Goal: Transaction & Acquisition: Download file/media

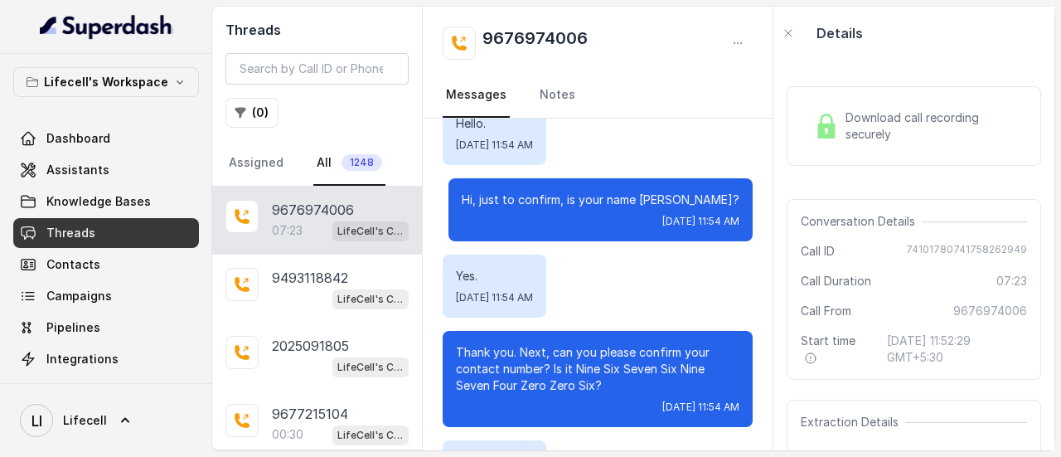
scroll to position [580, 0]
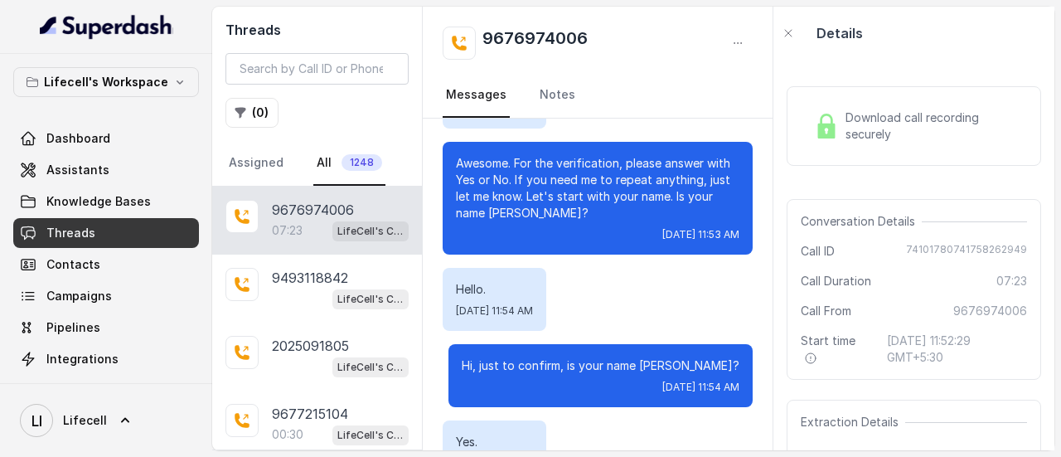
click at [979, 248] on span "74101780741758262949" at bounding box center [966, 251] width 121 height 17
copy span "74101780741758262949"
click at [801, 249] on span "Call ID" at bounding box center [818, 251] width 34 height 17
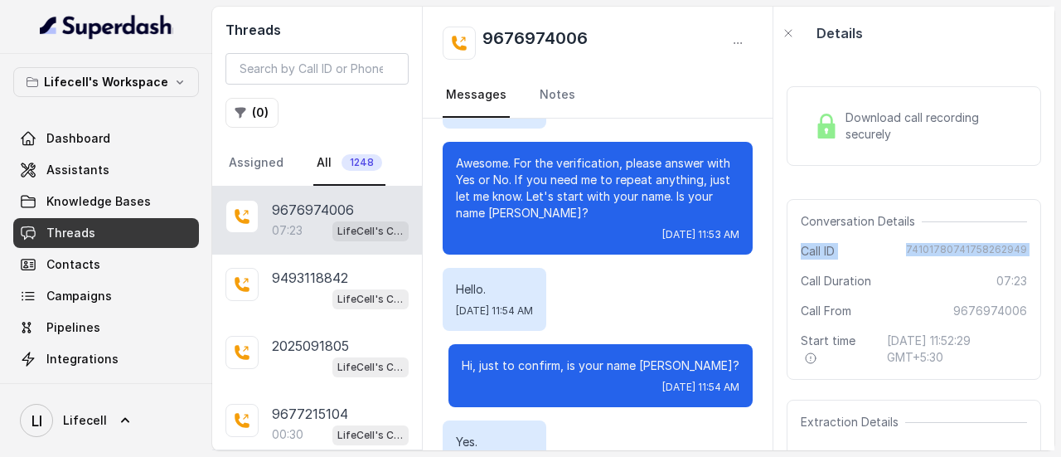
copy div "Call ID [PHONE_NUMBER]"
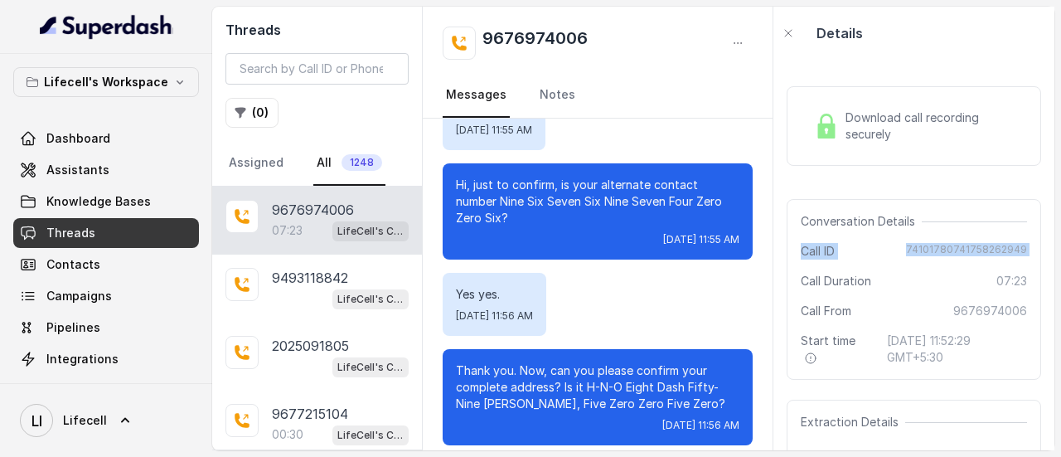
scroll to position [2486, 0]
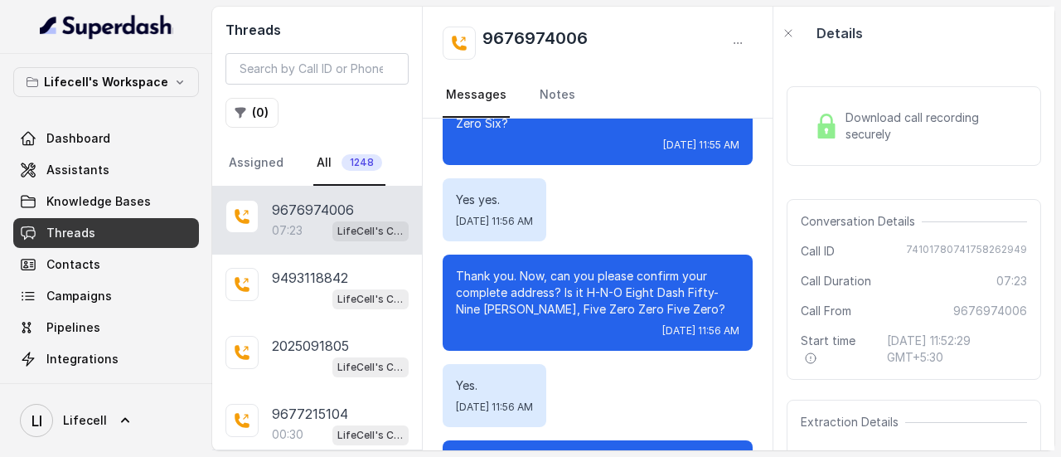
click at [907, 135] on span "Download call recording securely" at bounding box center [932, 125] width 175 height 33
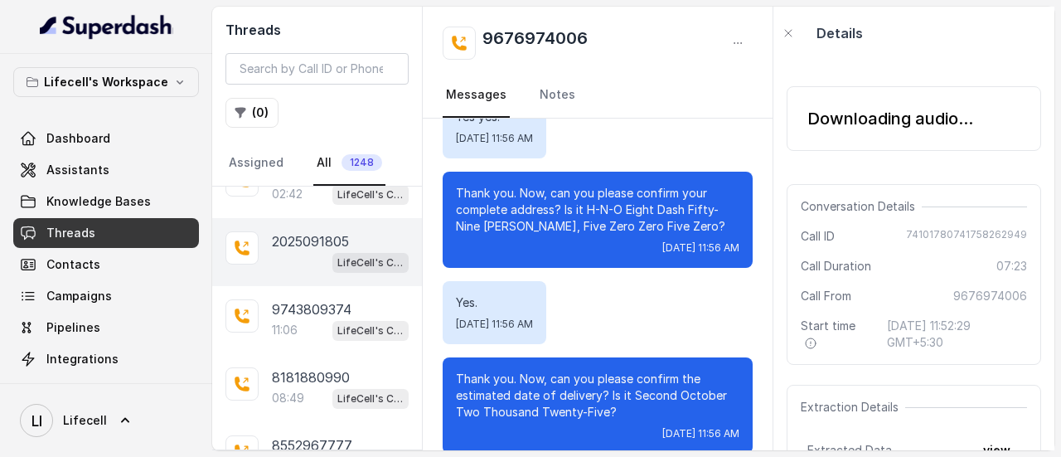
scroll to position [414, 0]
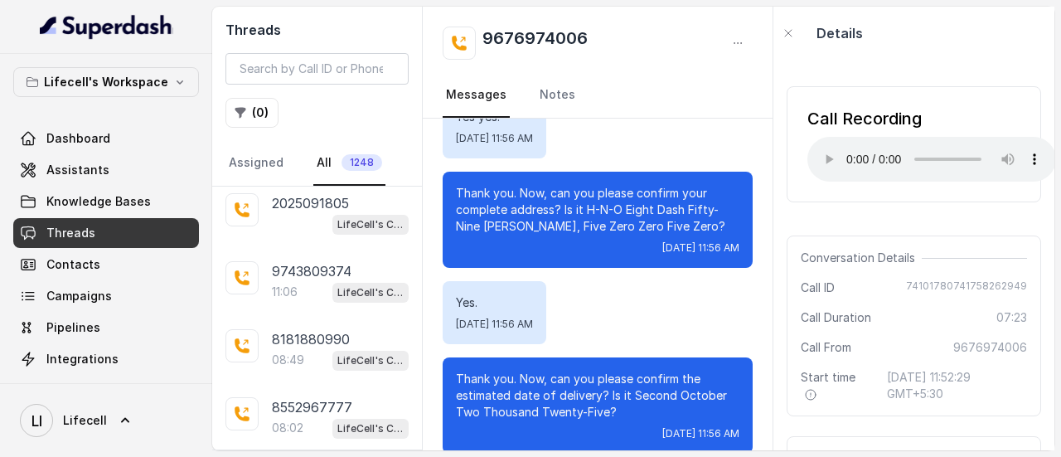
click at [561, 37] on h2 "9676974006" at bounding box center [534, 43] width 105 height 33
copy h2 "9676974006"
click at [360, 72] on input "search" at bounding box center [316, 68] width 183 height 31
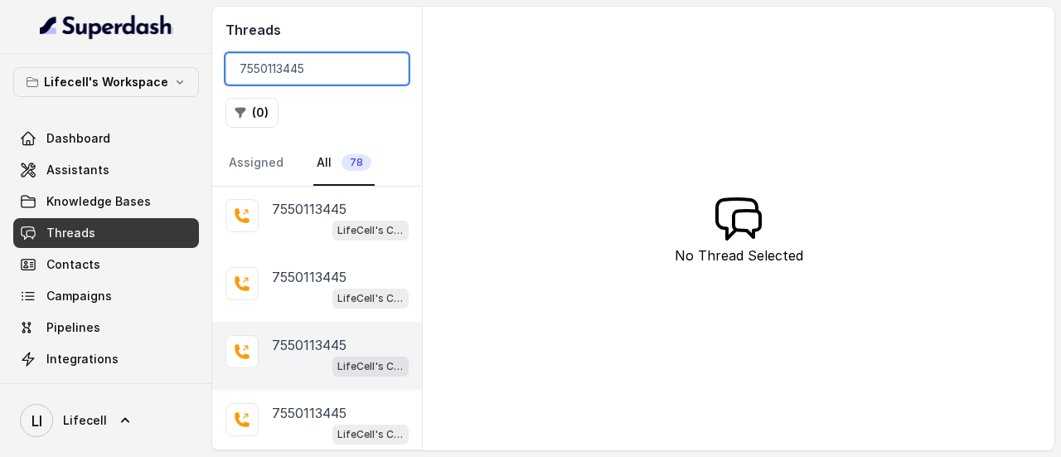
scroll to position [249, 0]
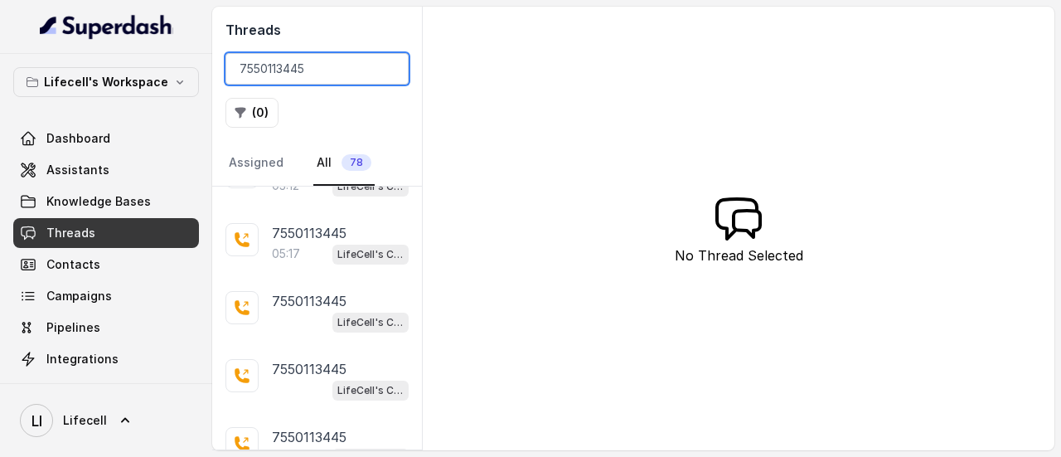
type input "7550113445"
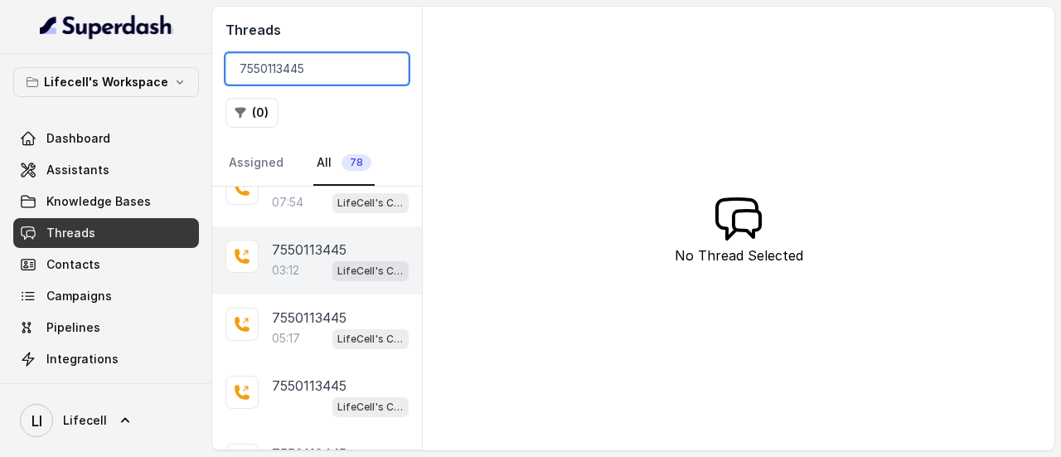
scroll to position [0, 0]
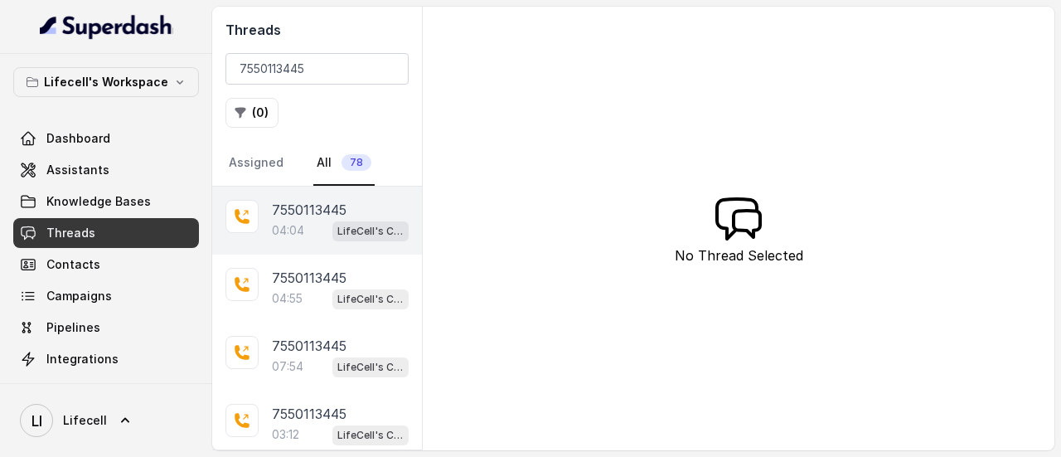
click at [318, 197] on div "7550113445 04:04 LifeCell's Call Assistant" at bounding box center [317, 220] width 210 height 68
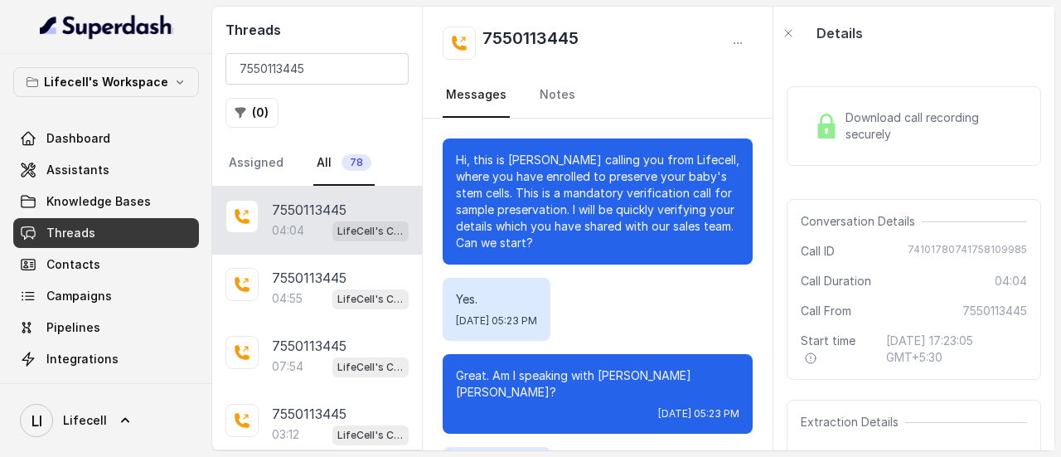
scroll to position [3191, 0]
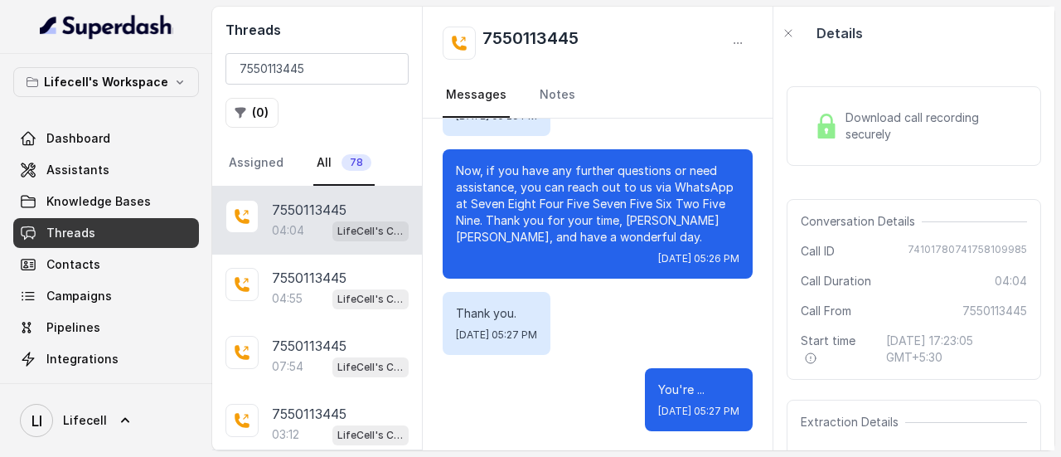
click at [883, 135] on span "Download call recording securely" at bounding box center [932, 125] width 175 height 33
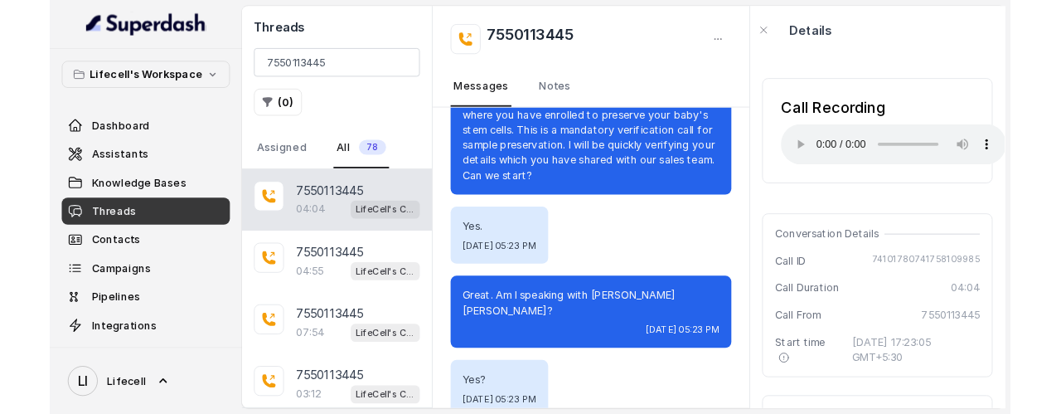
scroll to position [166, 0]
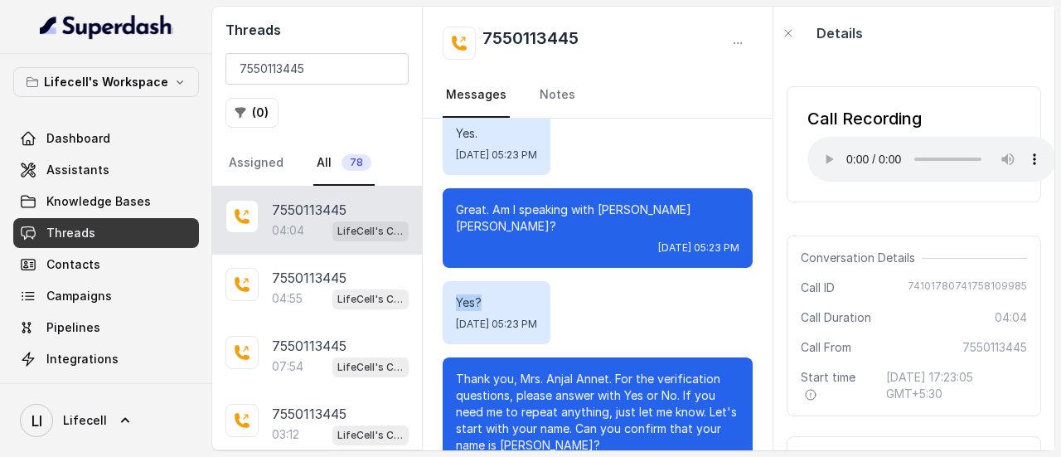
drag, startPoint x: 452, startPoint y: 293, endPoint x: 524, endPoint y: 293, distance: 71.3
click at [493, 293] on div "Yes? [DATE] 05:23 PM" at bounding box center [497, 312] width 108 height 63
click at [914, 220] on div "Call Recording Your browser does not support the audio element. Conversation De…" at bounding box center [913, 255] width 281 height 390
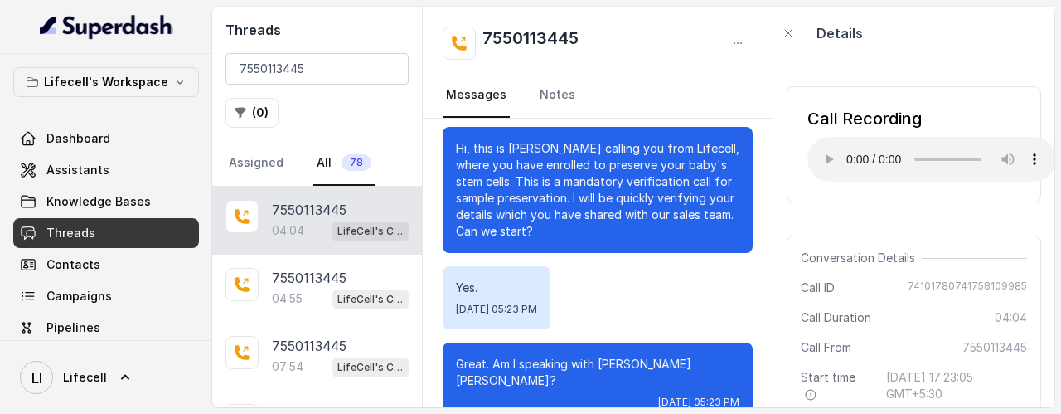
scroll to position [0, 0]
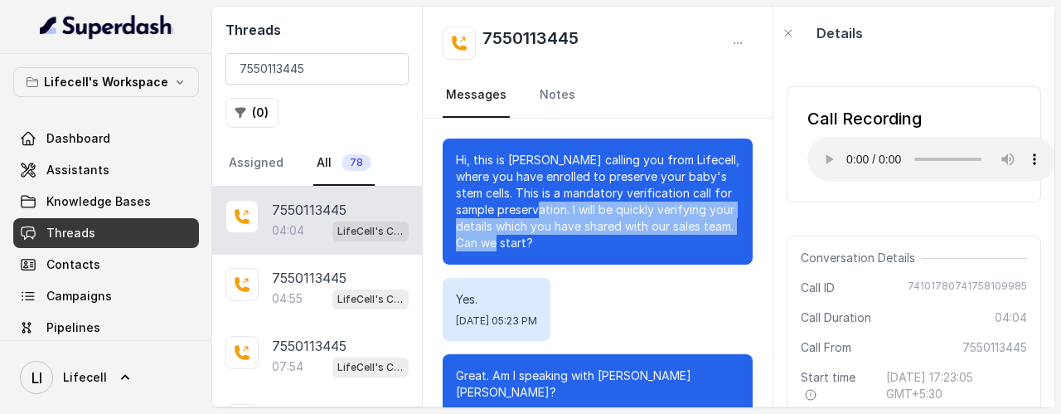
drag, startPoint x: 574, startPoint y: 211, endPoint x: 626, endPoint y: 244, distance: 61.8
click at [626, 244] on p "Hi, this is [PERSON_NAME] calling you from Lifecell, where you have enrolled to…" at bounding box center [597, 201] width 283 height 99
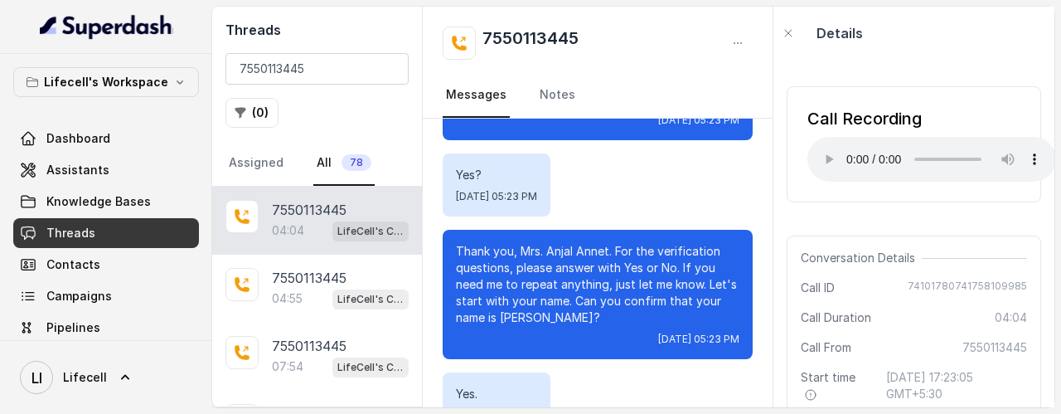
scroll to position [331, 0]
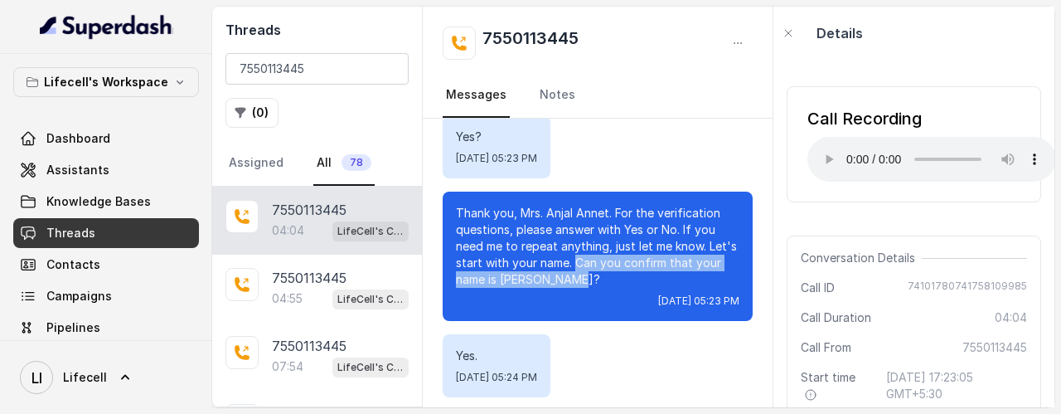
drag, startPoint x: 603, startPoint y: 246, endPoint x: 612, endPoint y: 264, distance: 20.0
click at [612, 264] on p "Thank you, Mrs. Anjal Annet. For the verification questions, please answer with…" at bounding box center [597, 246] width 283 height 83
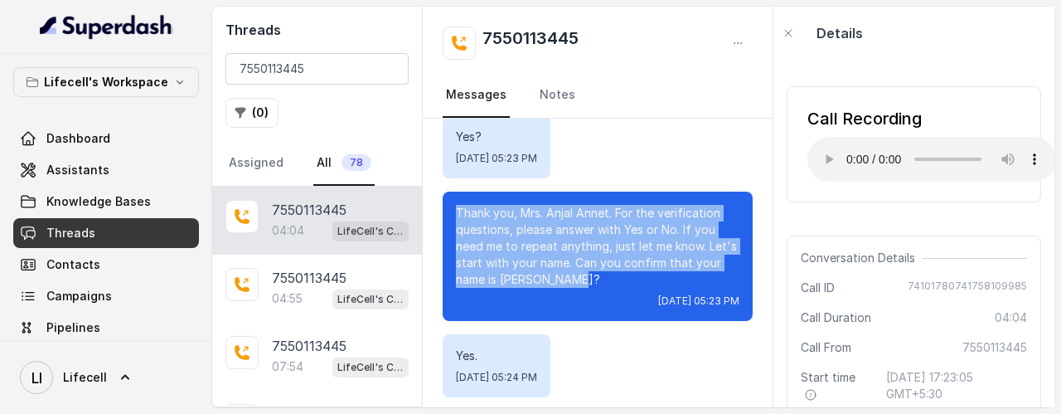
drag, startPoint x: 456, startPoint y: 193, endPoint x: 595, endPoint y: 268, distance: 157.9
click at [595, 268] on p "Thank you, Mrs. Anjal Annet. For the verification questions, please answer with…" at bounding box center [597, 246] width 283 height 83
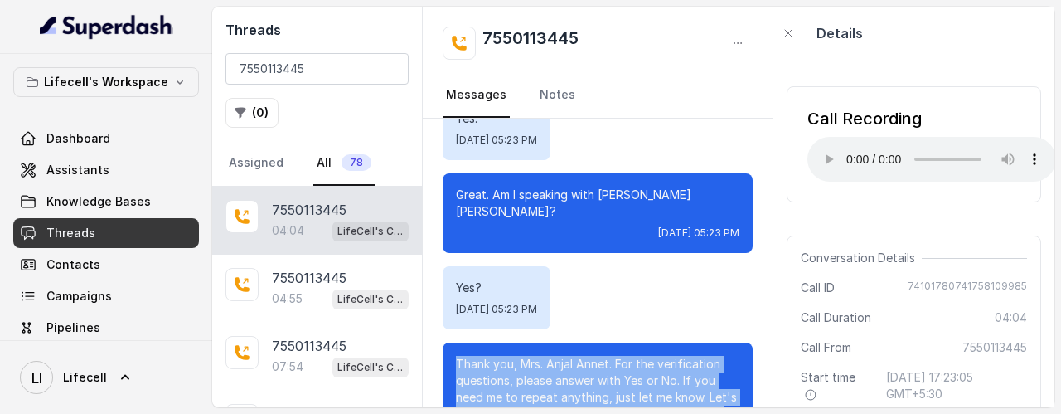
scroll to position [166, 0]
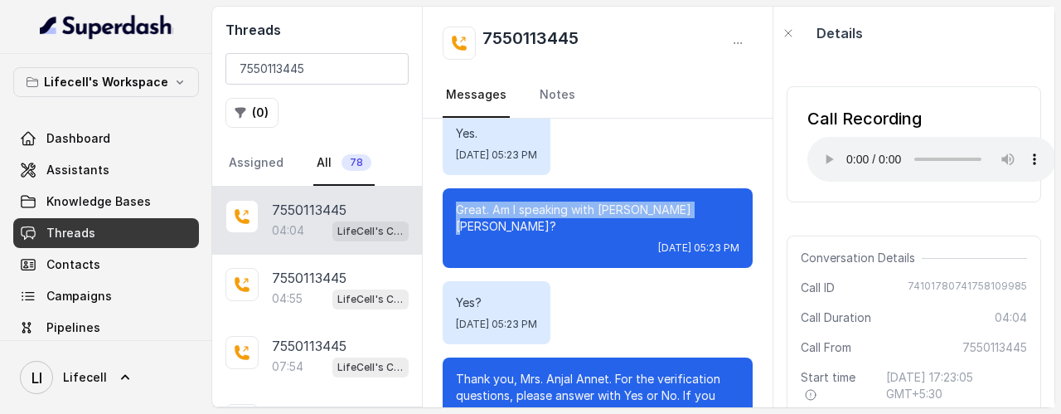
drag, startPoint x: 491, startPoint y: 215, endPoint x: 675, endPoint y: 249, distance: 187.2
click at [718, 210] on p "Great. Am I speaking with [PERSON_NAME] [PERSON_NAME]?" at bounding box center [597, 217] width 283 height 33
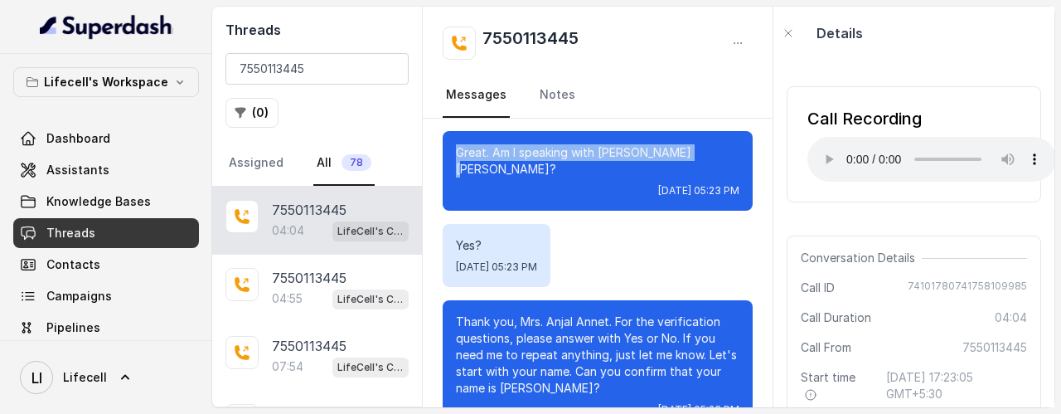
scroll to position [249, 0]
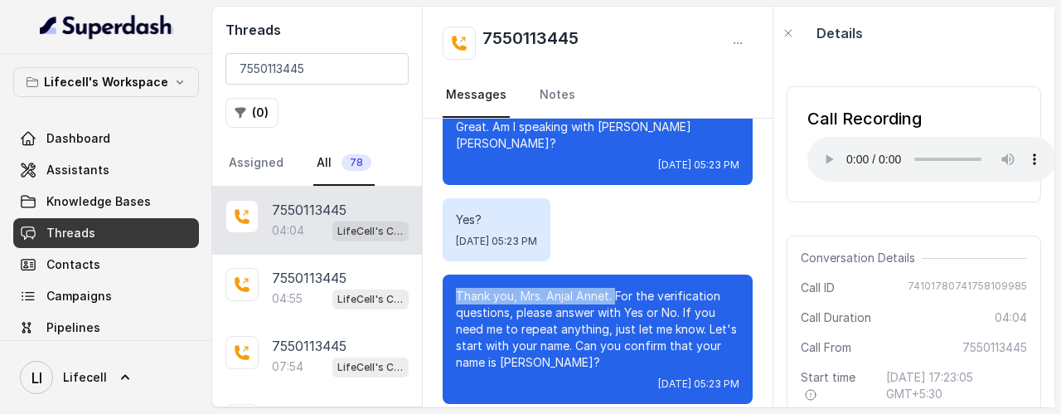
drag, startPoint x: 616, startPoint y: 276, endPoint x: 453, endPoint y: 284, distance: 162.6
click at [453, 284] on div "Thank you, Mrs. Anjal Annet. For the verification questions, please answer with…" at bounding box center [598, 338] width 310 height 129
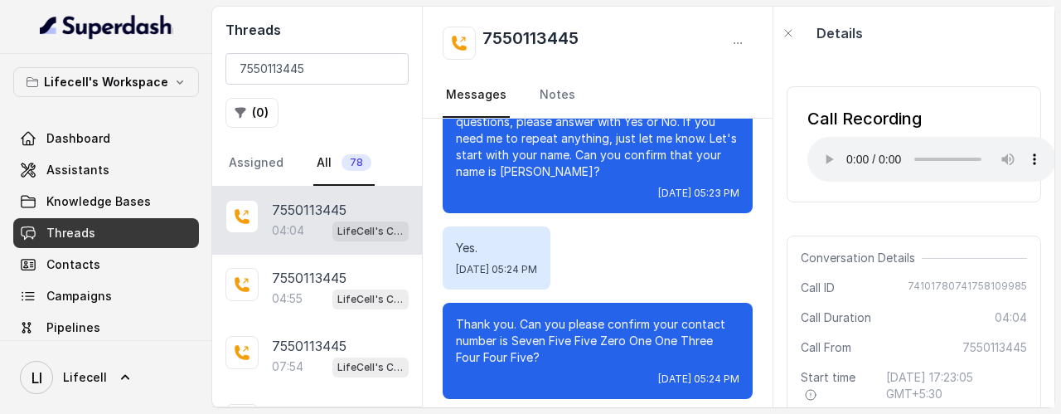
scroll to position [414, 0]
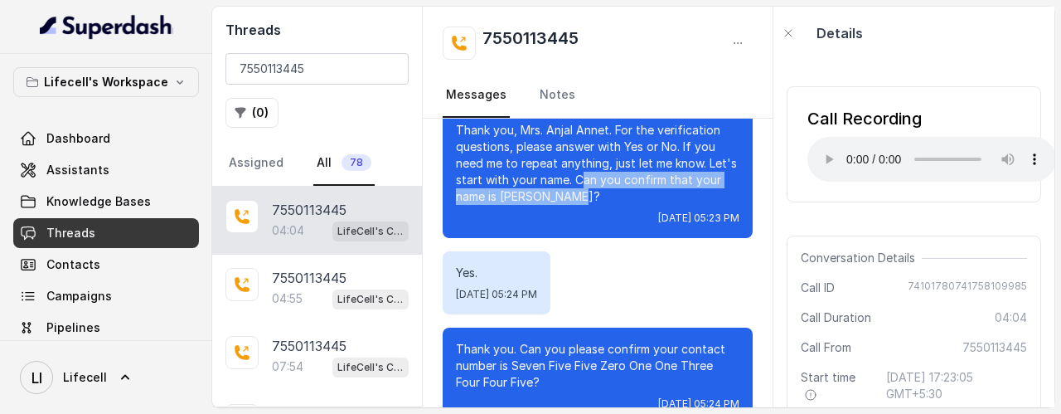
drag, startPoint x: 609, startPoint y: 168, endPoint x: 612, endPoint y: 180, distance: 11.9
click at [612, 180] on p "Thank you, Mrs. Anjal Annet. For the verification questions, please answer with…" at bounding box center [597, 163] width 283 height 83
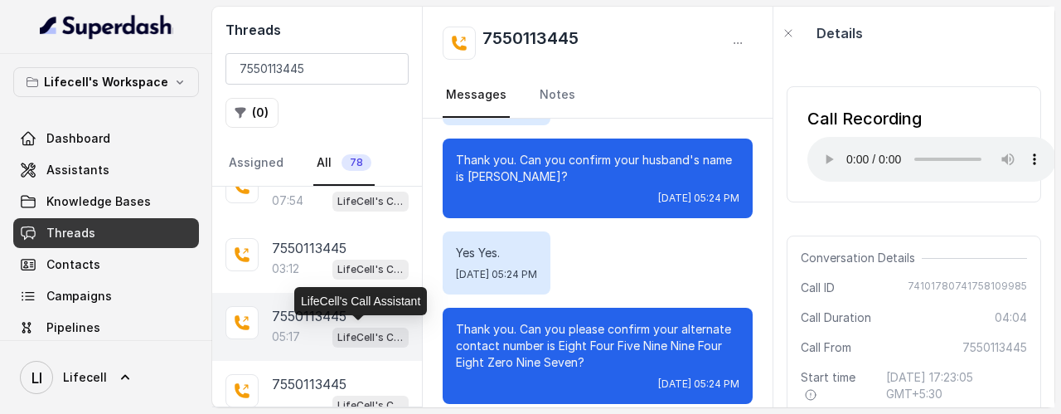
scroll to position [83, 0]
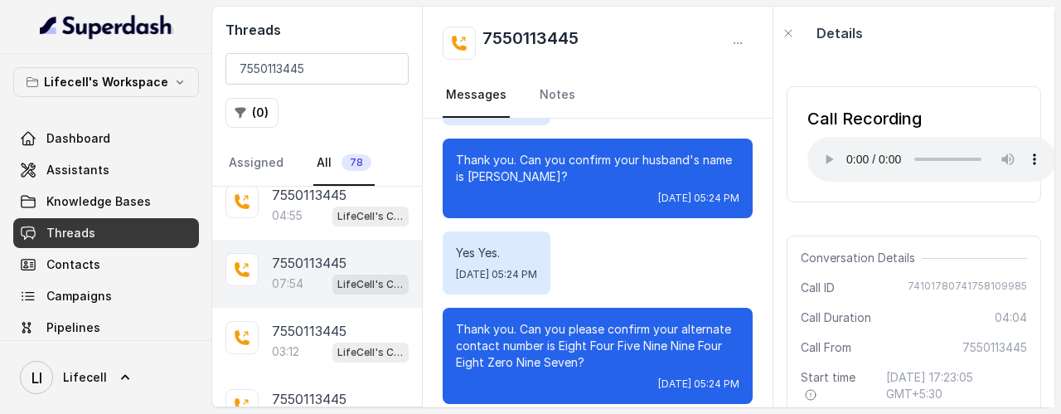
click at [297, 261] on p "7550113445" at bounding box center [309, 263] width 75 height 20
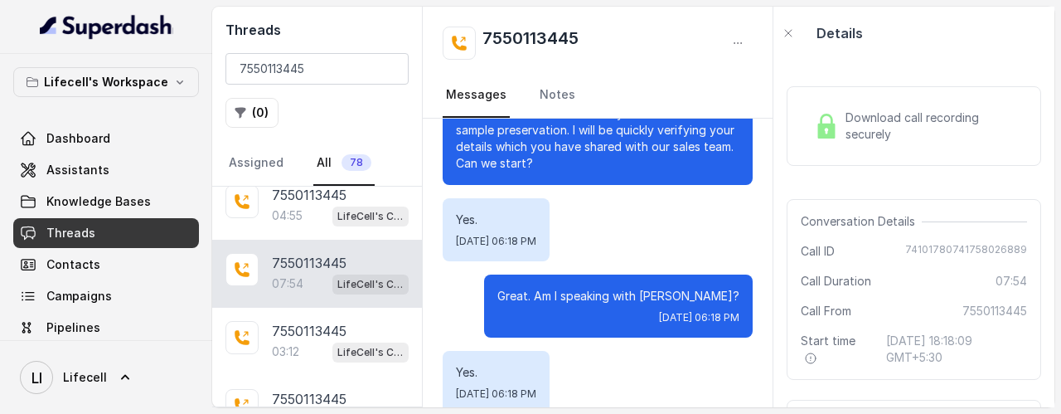
scroll to position [166, 0]
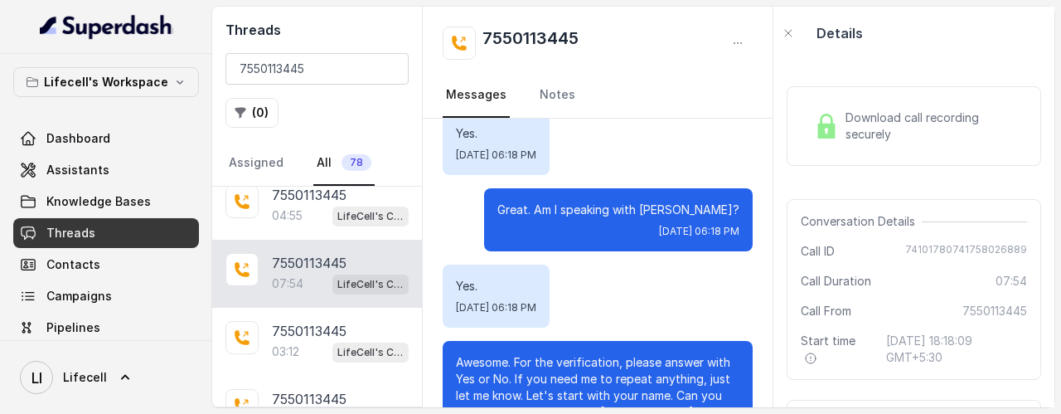
click at [846, 148] on div "Download call recording securely" at bounding box center [913, 126] width 254 height 80
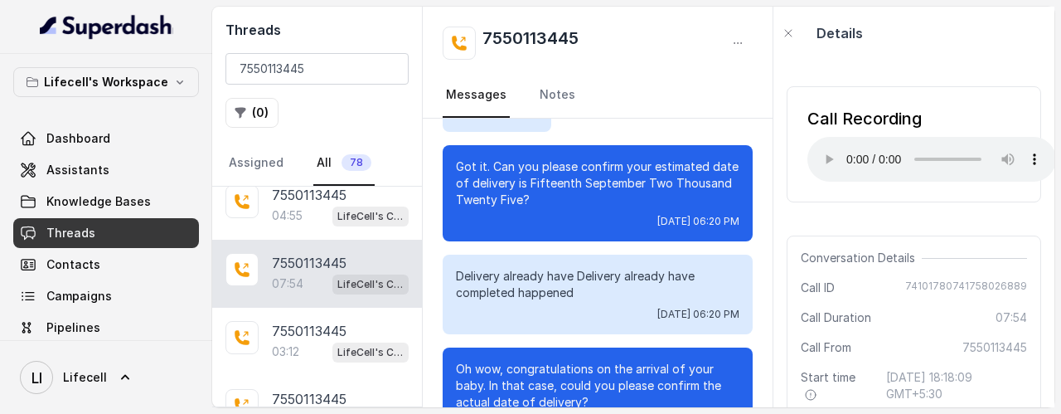
scroll to position [1989, 0]
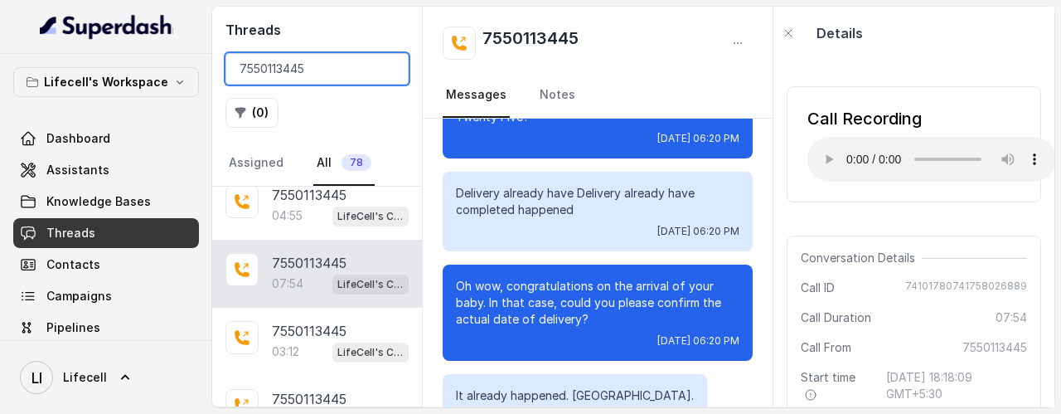
click at [388, 70] on input "7550113445" at bounding box center [316, 68] width 183 height 31
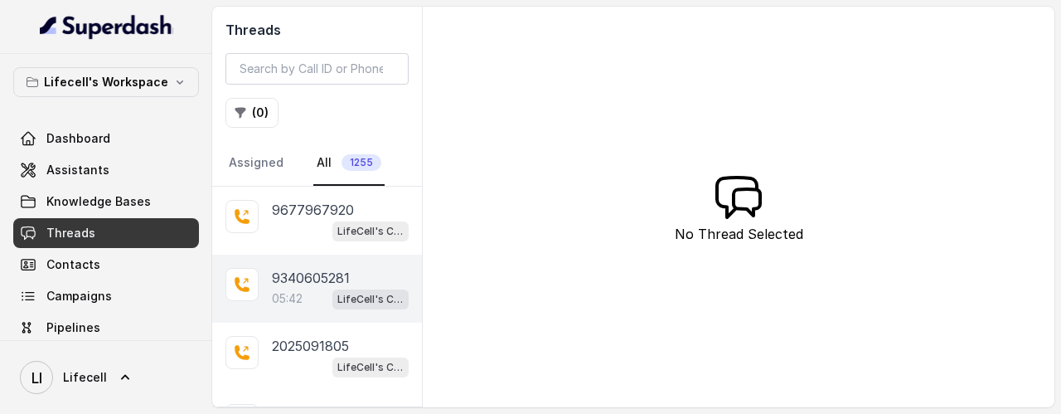
click at [320, 280] on p "9340605281" at bounding box center [311, 278] width 78 height 20
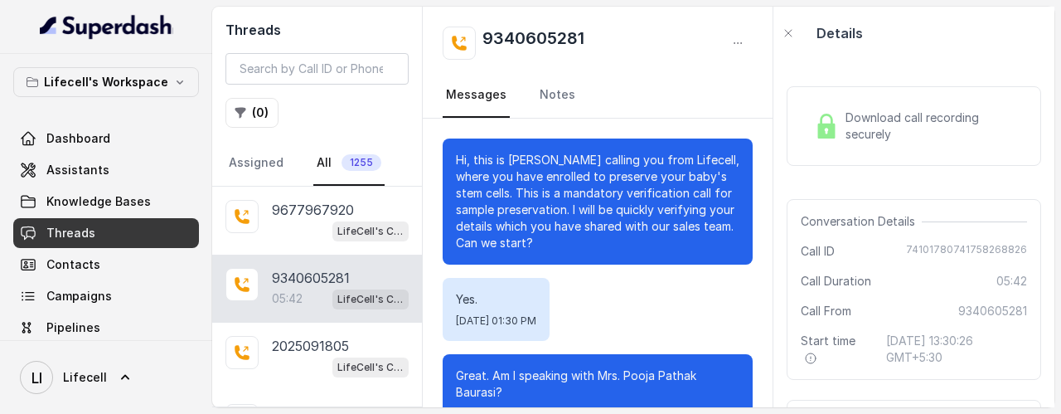
click at [839, 138] on div "Download call recording securely" at bounding box center [913, 126] width 213 height 38
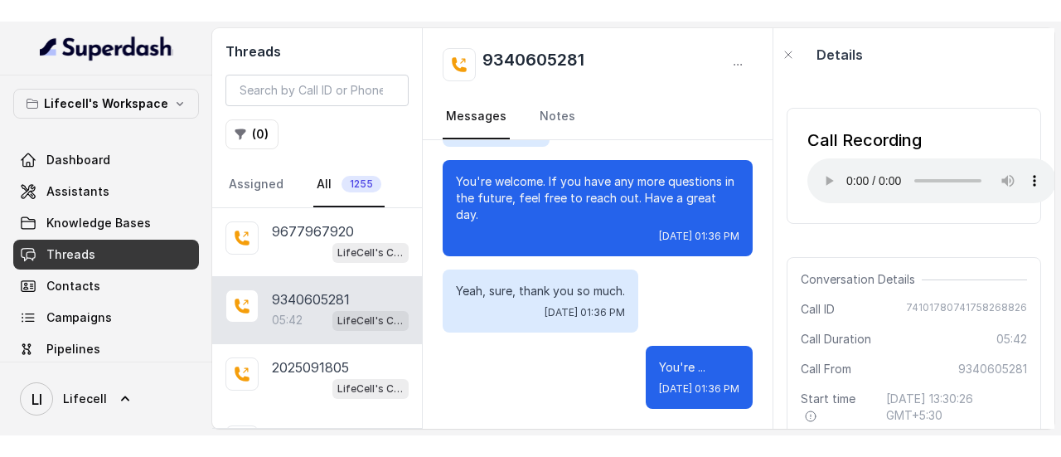
scroll to position [3854, 0]
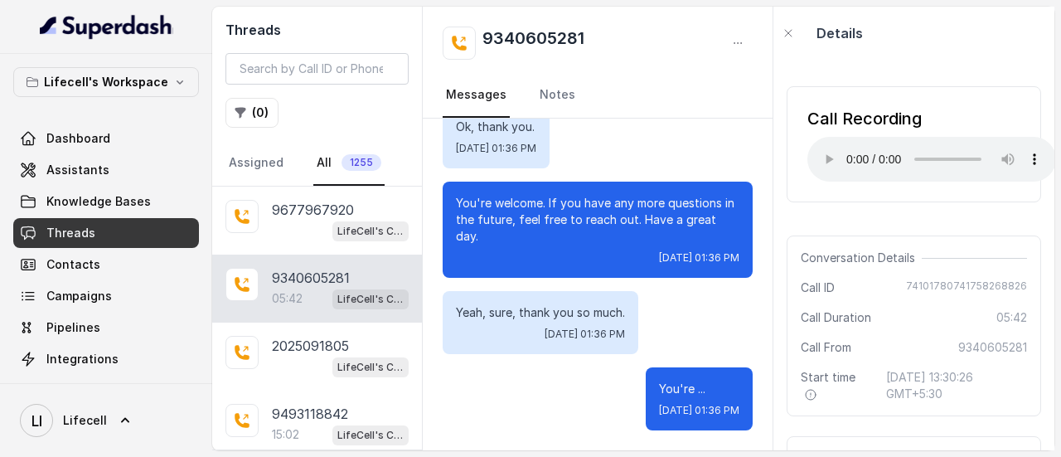
click at [943, 283] on span "74101780741758268826" at bounding box center [966, 287] width 121 height 17
click at [801, 293] on span "Call ID" at bounding box center [818, 287] width 34 height 17
copy div "Call ID [PHONE_NUMBER]"
